Goal: Task Accomplishment & Management: Manage account settings

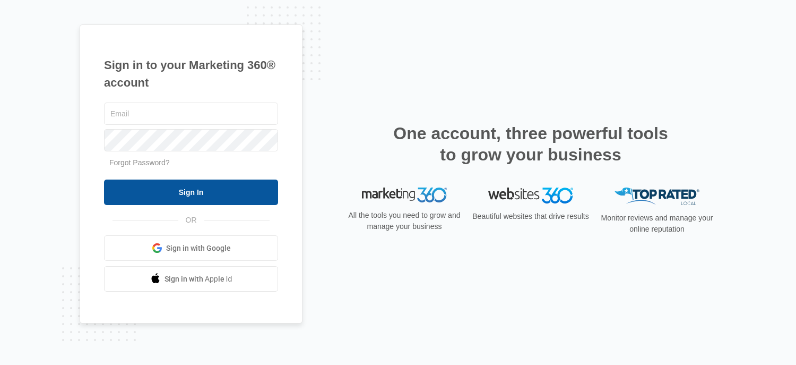
type input "[PERSON_NAME][EMAIL_ADDRESS][DOMAIN_NAME]"
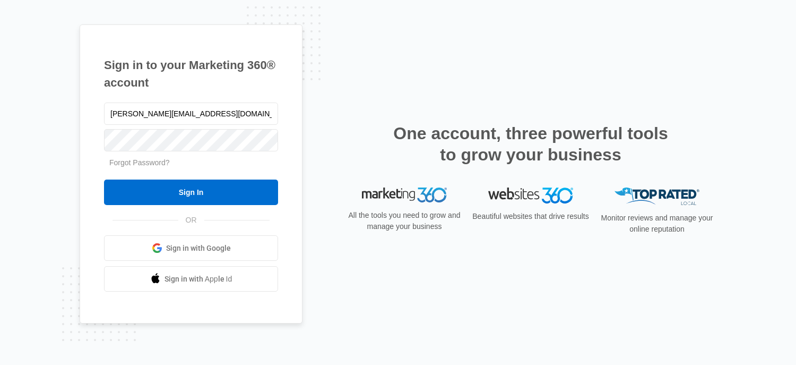
drag, startPoint x: 204, startPoint y: 190, endPoint x: 206, endPoint y: 157, distance: 32.9
click at [204, 189] on input "Sign In" at bounding box center [191, 191] width 174 height 25
